Goal: Information Seeking & Learning: Learn about a topic

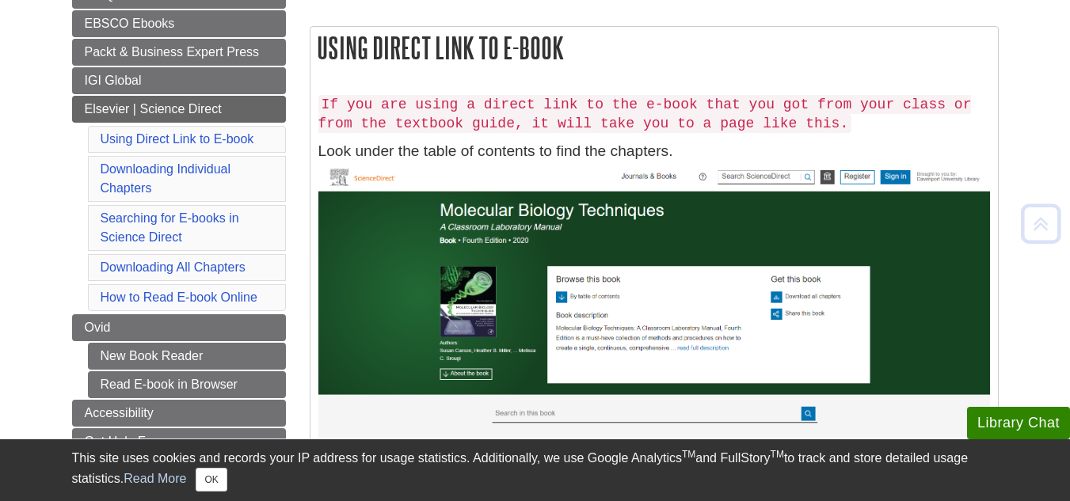
scroll to position [278, 0]
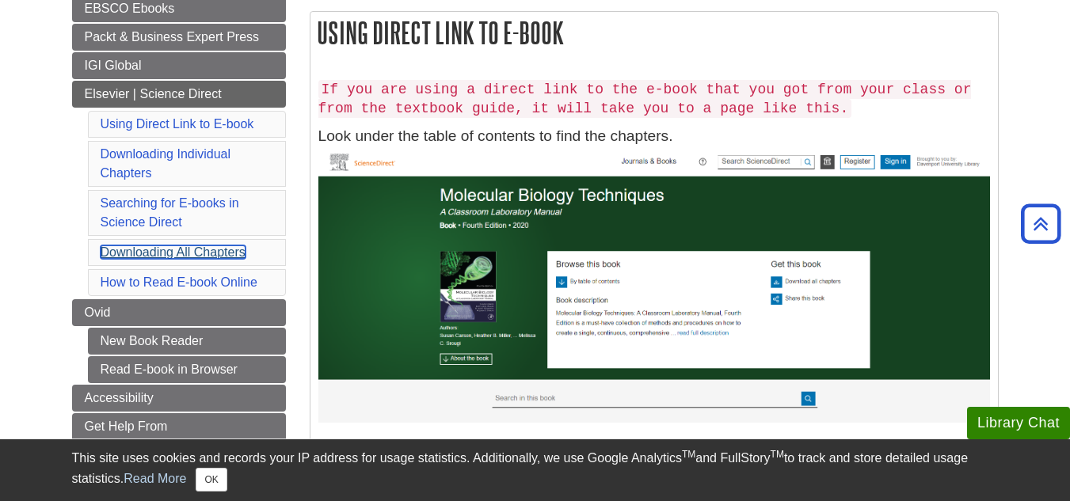
click at [141, 246] on link "Downloading All Chapters" at bounding box center [173, 251] width 145 height 13
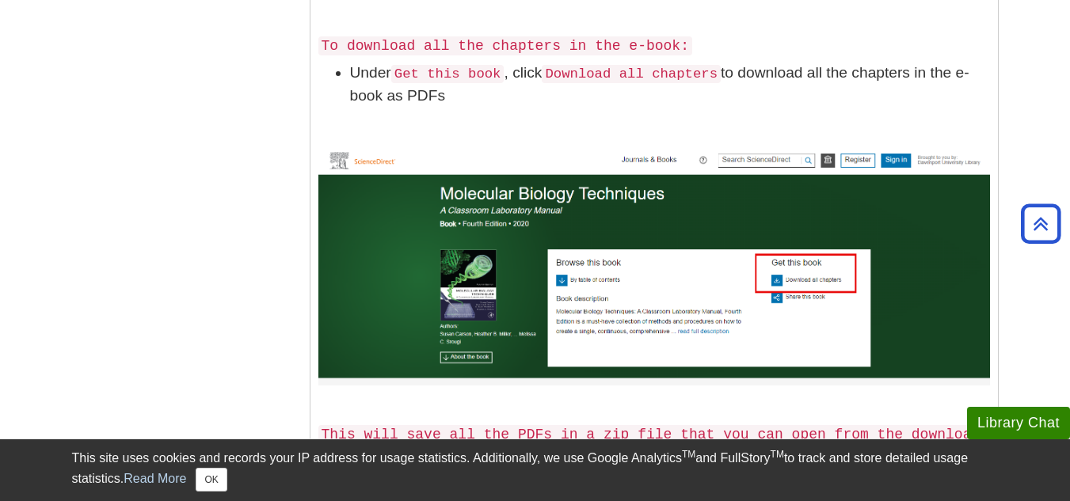
scroll to position [2771, 0]
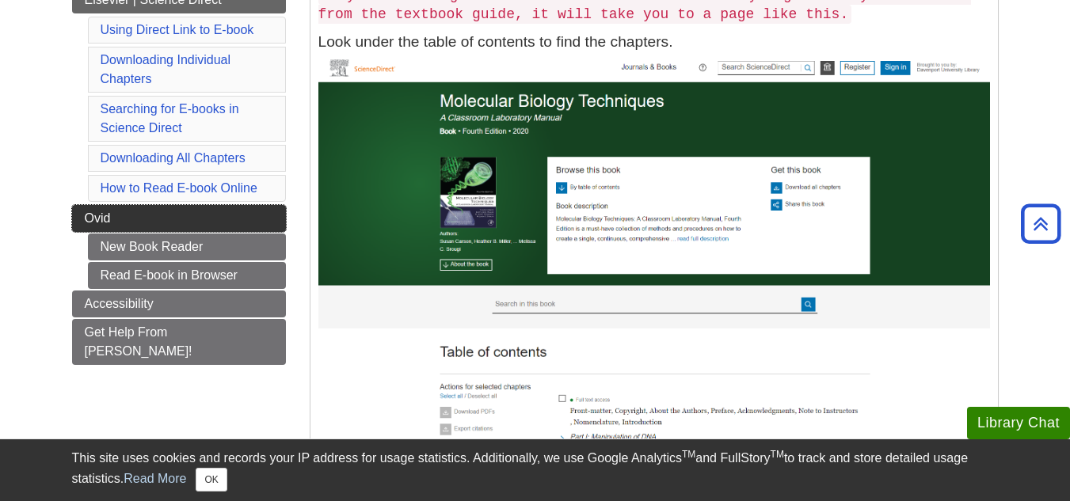
scroll to position [120, 0]
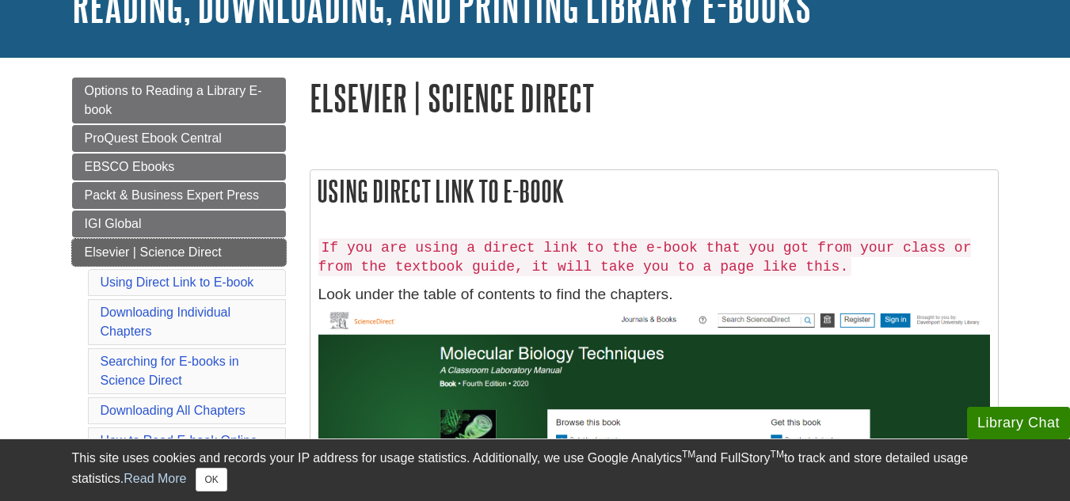
click at [159, 245] on span "Elsevier | Science Direct" at bounding box center [153, 251] width 137 height 13
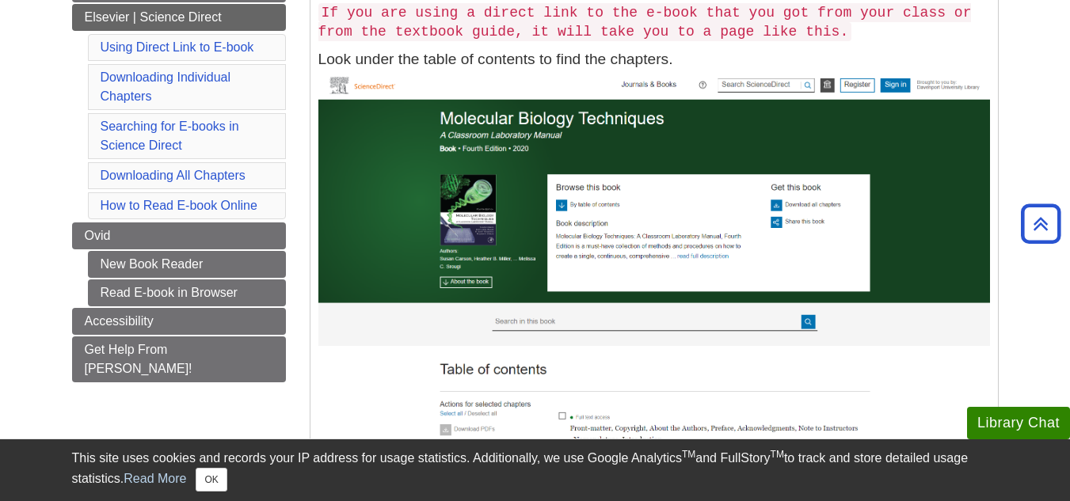
scroll to position [317, 0]
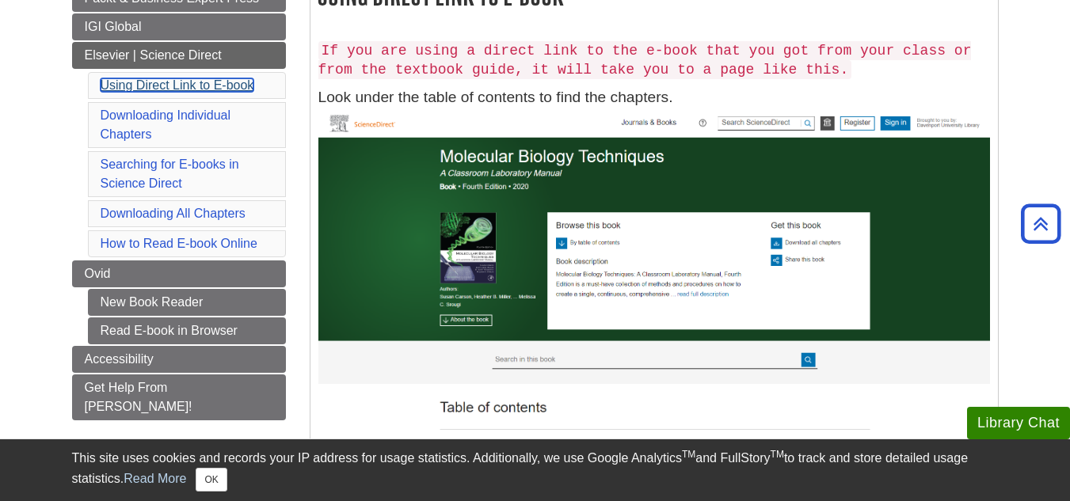
click at [146, 82] on link "Using Direct Link to E-book" at bounding box center [178, 84] width 154 height 13
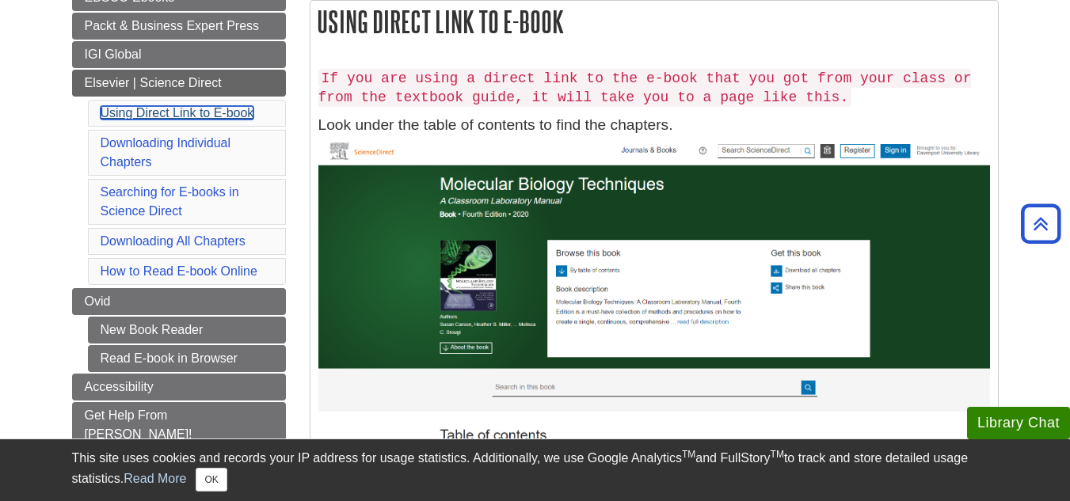
click at [200, 117] on link "Using Direct Link to E-book" at bounding box center [178, 112] width 154 height 13
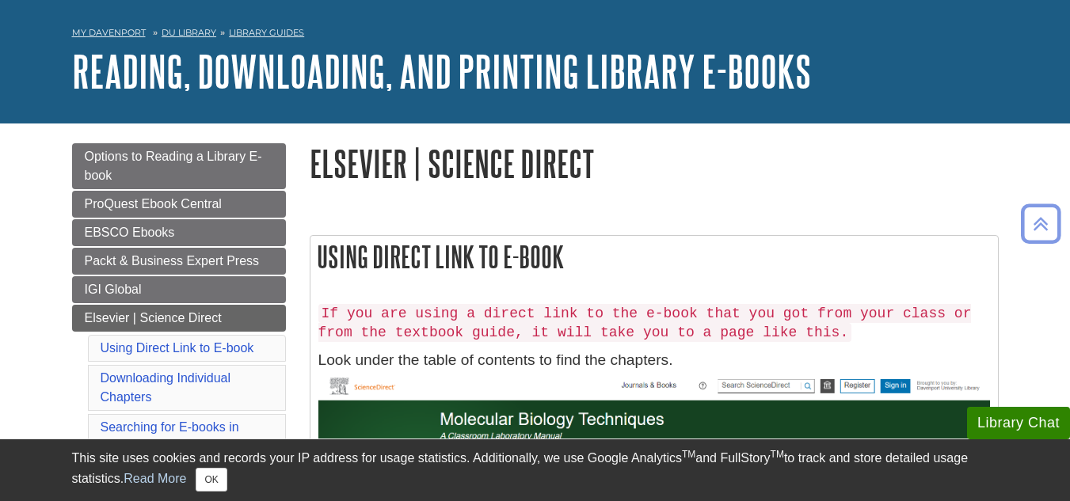
scroll to position [51, 0]
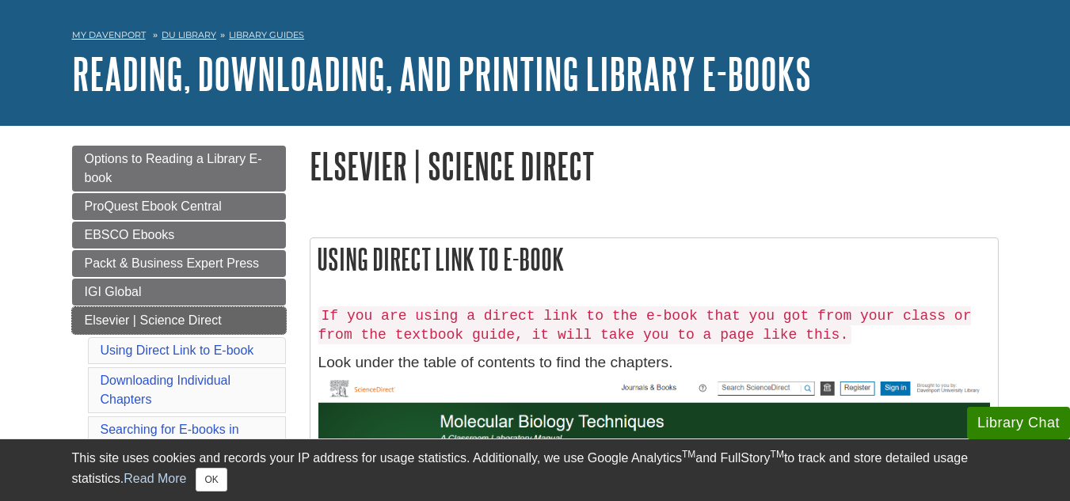
click at [168, 316] on span "Elsevier | Science Direct" at bounding box center [153, 320] width 137 height 13
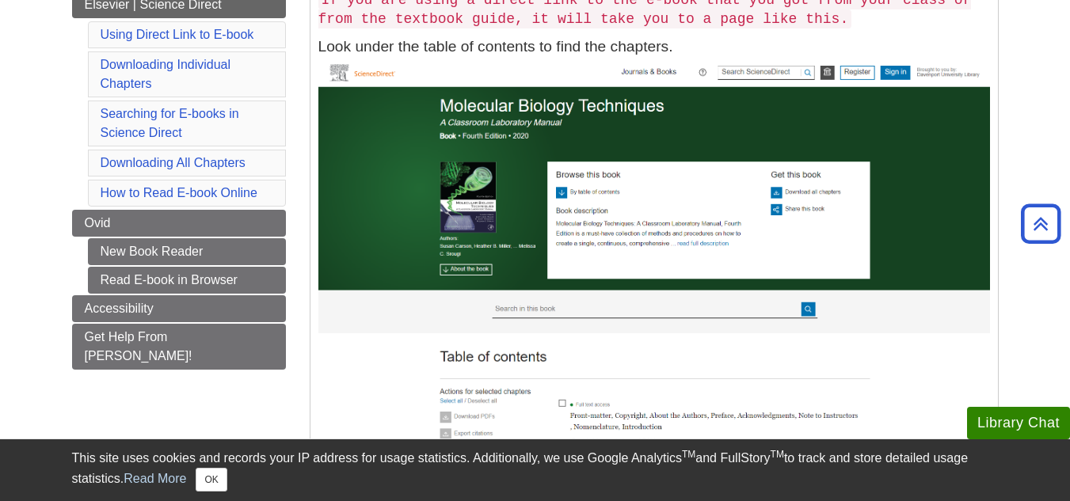
scroll to position [396, 0]
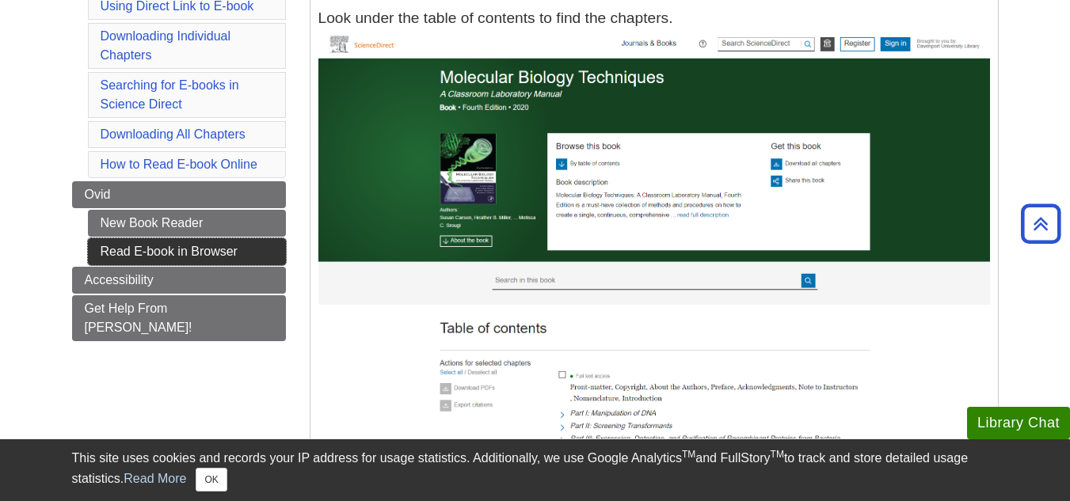
click at [153, 258] on link "Read E-book in Browser" at bounding box center [187, 251] width 198 height 27
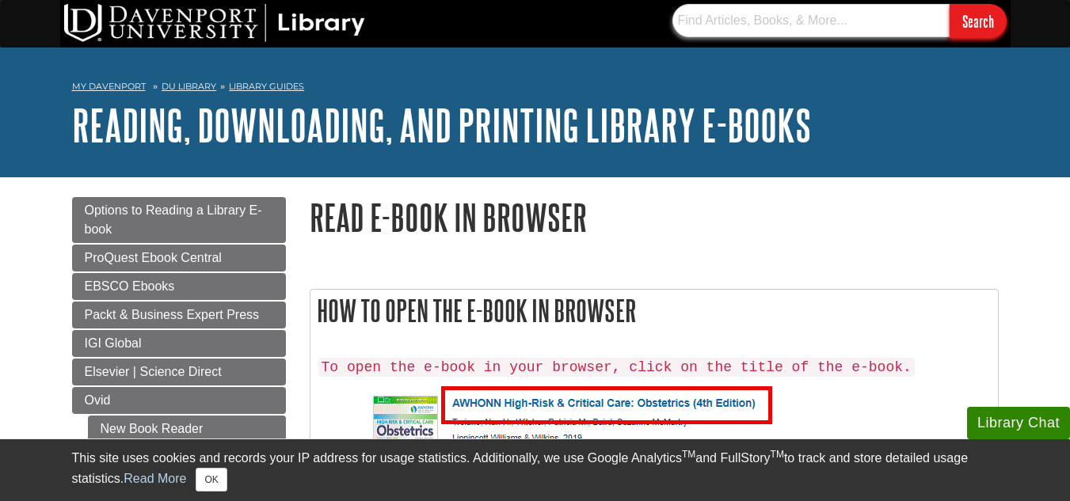
click at [705, 17] on input "text" at bounding box center [810, 20] width 277 height 33
paste input "Facilitated tucking position effect on pain and comfort during heel stick in ne…"
type input "Facilitated tucking position effect on pain and comfort during heel stick in ne…"
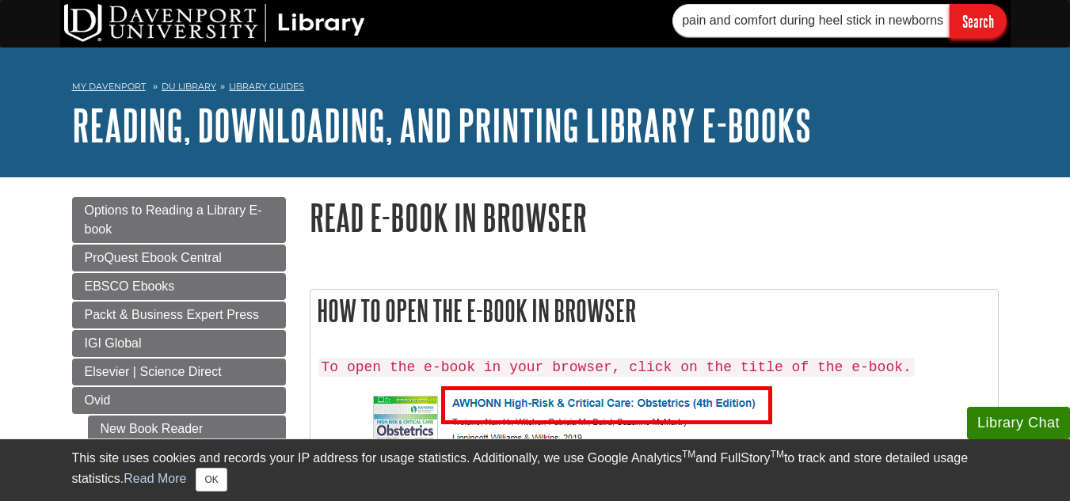
click at [975, 15] on input "Search" at bounding box center [977, 21] width 57 height 34
